Goal: Transaction & Acquisition: Subscribe to service/newsletter

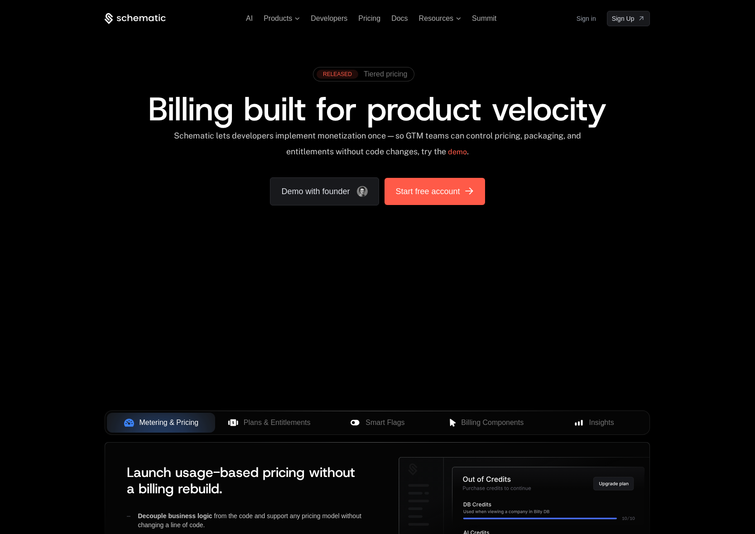
click at [446, 191] on span "Start free account" at bounding box center [427, 191] width 64 height 13
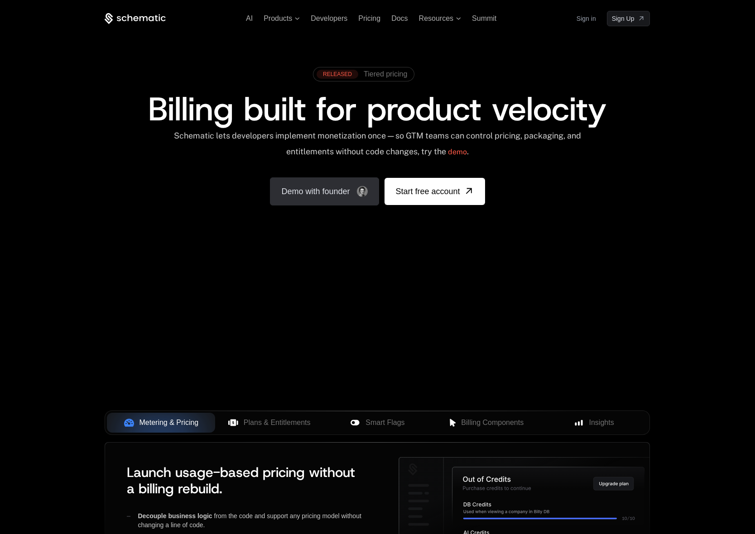
click at [297, 187] on link "Demo with founder" at bounding box center [324, 192] width 109 height 28
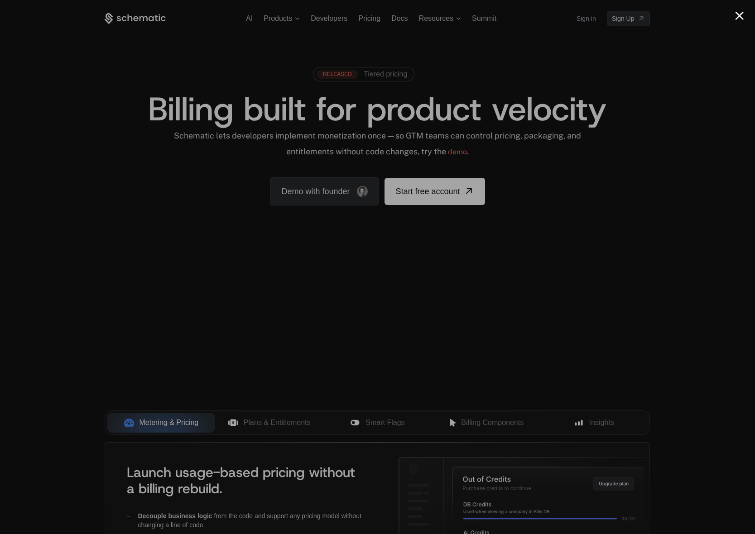
click at [119, 231] on div at bounding box center [377, 267] width 755 height 534
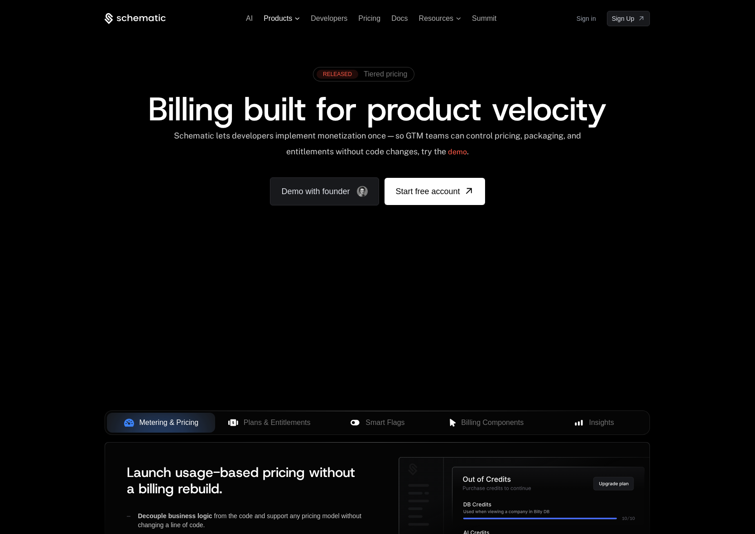
click at [289, 21] on span "Products" at bounding box center [278, 18] width 29 height 8
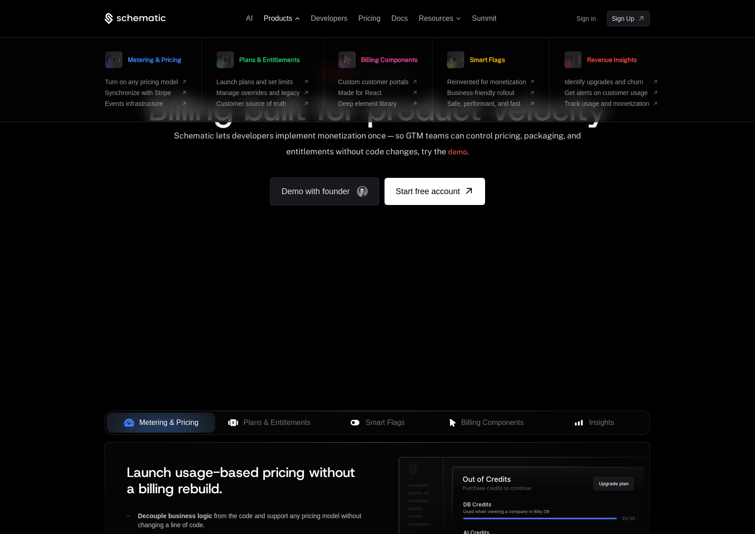
click at [289, 21] on span "Products" at bounding box center [278, 18] width 29 height 8
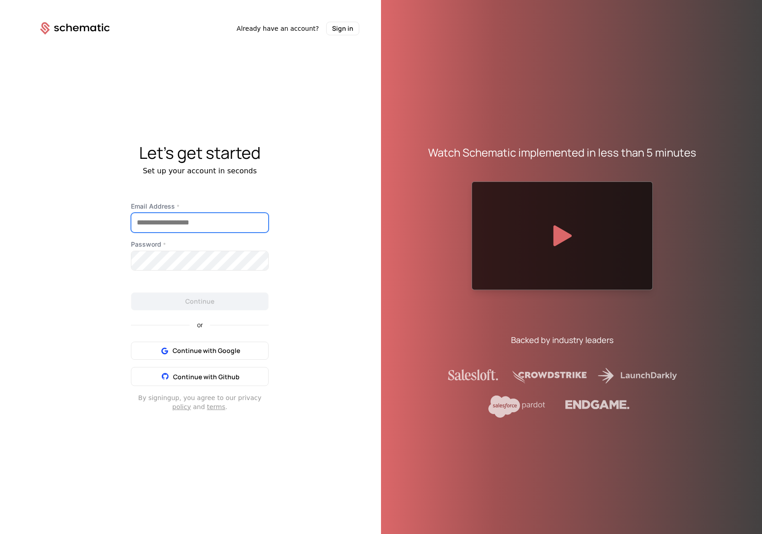
click at [151, 228] on input "Email Address *" at bounding box center [199, 222] width 137 height 19
click at [80, 187] on div "Let's get started Set up your account in seconds Email Address * Password * Con…" at bounding box center [200, 277] width 362 height 485
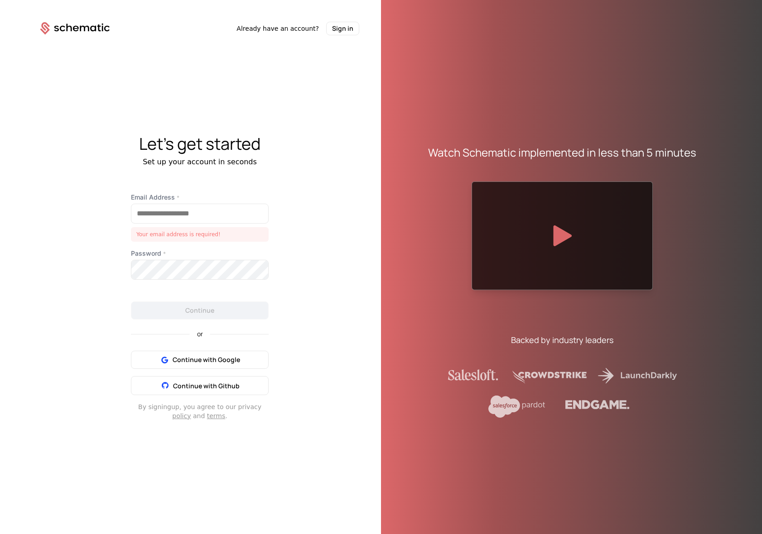
click at [92, 267] on div "Let's get started Set up your account in seconds Email Address * Your email add…" at bounding box center [200, 277] width 362 height 485
click at [166, 214] on input "Email Address *" at bounding box center [199, 213] width 137 height 19
click at [80, 216] on div "Let's get started Set up your account in seconds Email Address * Your email add…" at bounding box center [200, 277] width 362 height 485
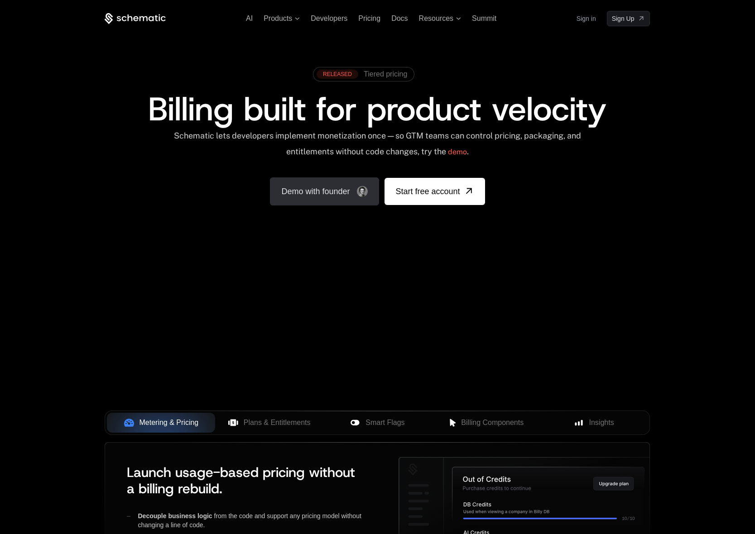
click at [329, 195] on link "Demo with founder" at bounding box center [324, 192] width 109 height 28
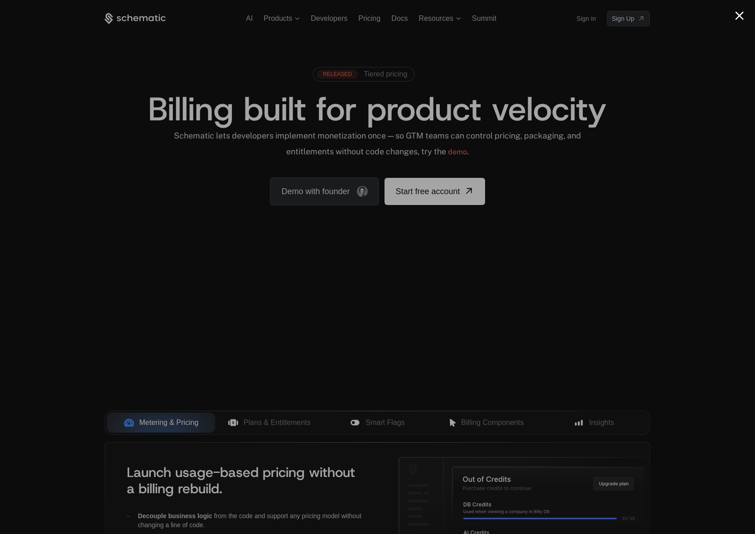
click at [740, 14] on button "Close modal" at bounding box center [739, 15] width 9 height 9
